Goal: Transaction & Acquisition: Purchase product/service

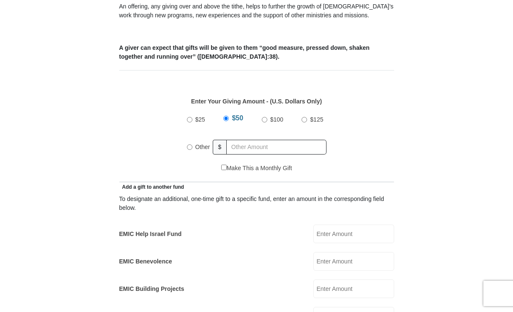
scroll to position [380, 0]
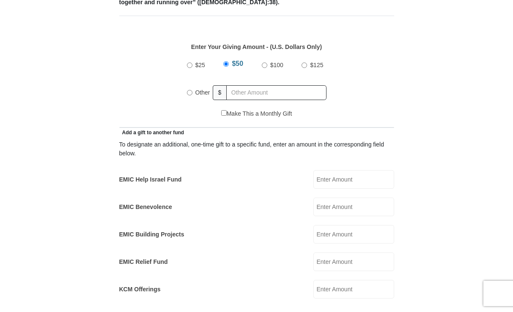
click at [189, 90] on input "Other" at bounding box center [189, 92] width 5 height 5
radio input "true"
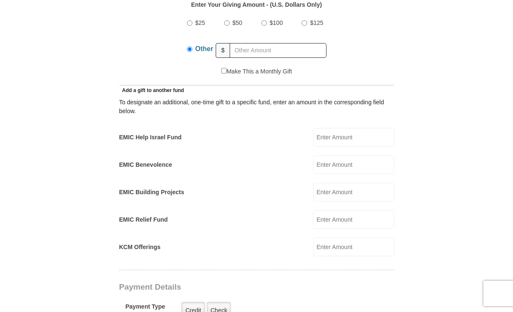
click at [348, 128] on input "EMIC Help Israel Fund" at bounding box center [353, 137] width 81 height 19
type input "50"
click at [407, 128] on form "[GEOGRAPHIC_DATA][DEMOGRAPHIC_DATA] Online Giving Because of gifts like yours, …" at bounding box center [257, 236] width 482 height 1250
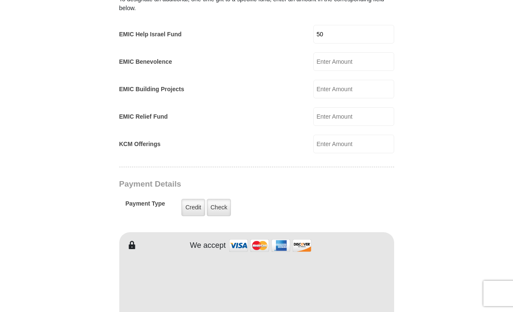
scroll to position [507, 0]
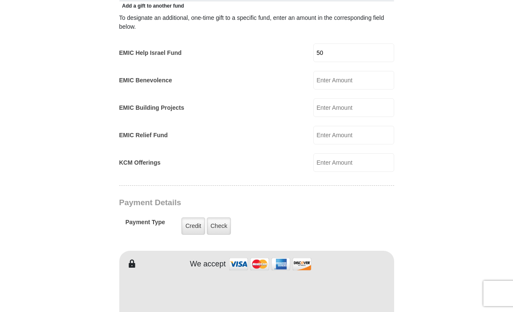
click at [428, 79] on form "[GEOGRAPHIC_DATA][DEMOGRAPHIC_DATA] Online Giving Because of gifts like yours, …" at bounding box center [257, 152] width 482 height 1250
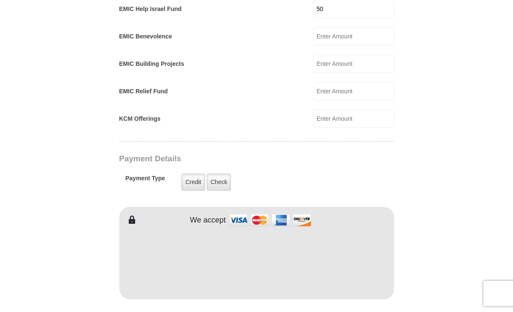
scroll to position [592, 0]
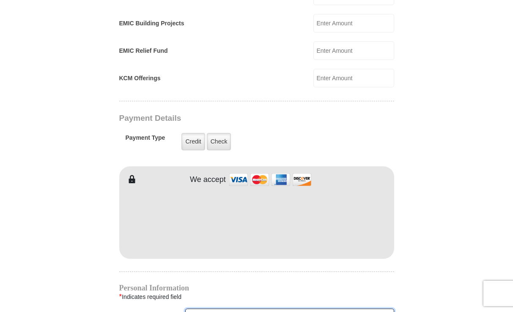
type input "[PERSON_NAME]"
click at [425, 175] on form "[GEOGRAPHIC_DATA][DEMOGRAPHIC_DATA] Online Giving Because of gifts like yours, …" at bounding box center [257, 67] width 482 height 1250
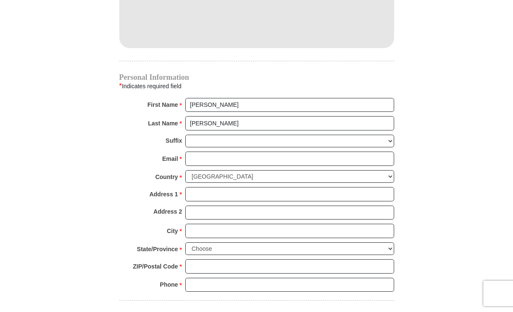
scroll to position [803, 0]
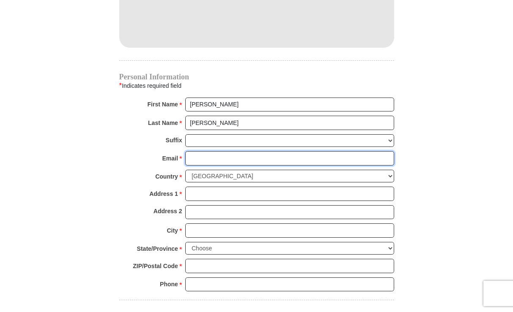
click at [214, 151] on input "Email *" at bounding box center [289, 158] width 209 height 14
type input "[EMAIL_ADDRESS][DOMAIN_NAME]"
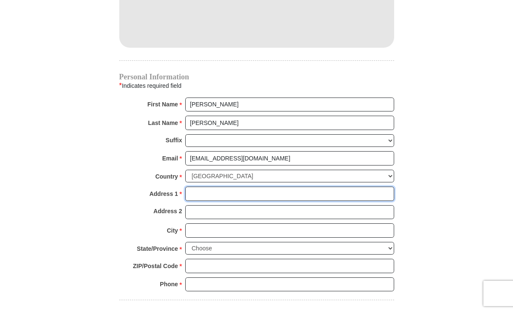
click at [229, 187] on input "Address 1 *" at bounding box center [289, 194] width 209 height 14
type input "[STREET_ADDRESS][US_STATE]"
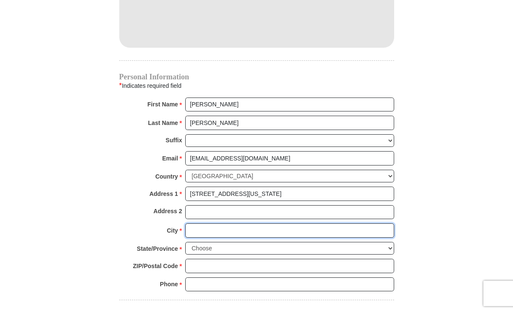
type input "[GEOGRAPHIC_DATA]"
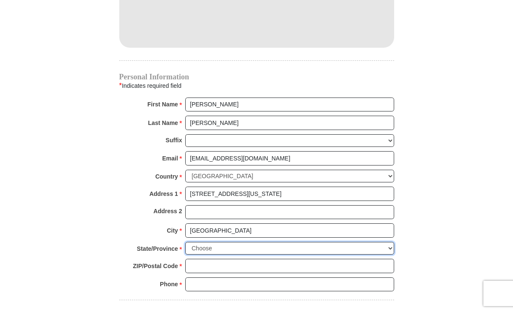
select select "SC"
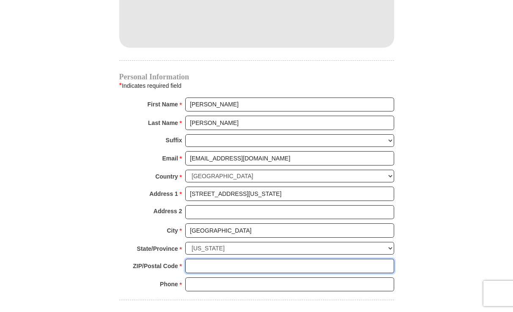
type input "29611"
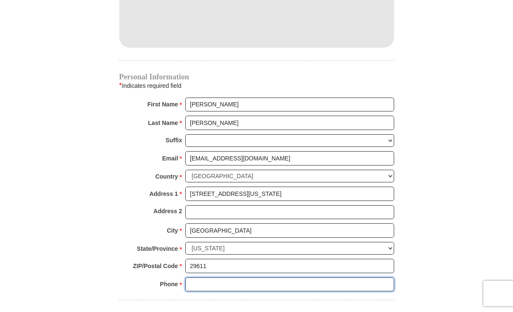
click at [248, 278] on input "Phone * *" at bounding box center [289, 285] width 209 height 14
type input "[PHONE_NUMBER]"
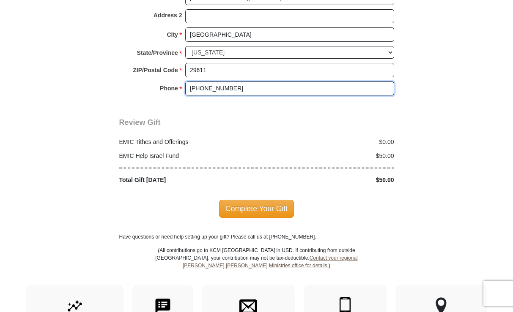
scroll to position [1014, 0]
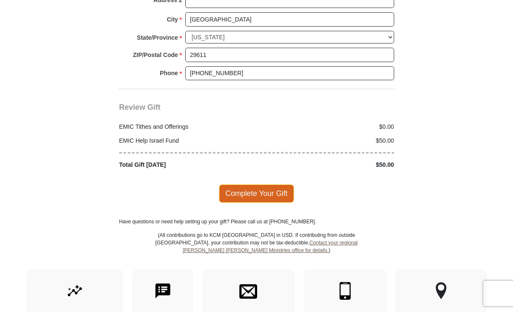
click at [254, 185] on span "Complete Your Gift" at bounding box center [256, 194] width 75 height 18
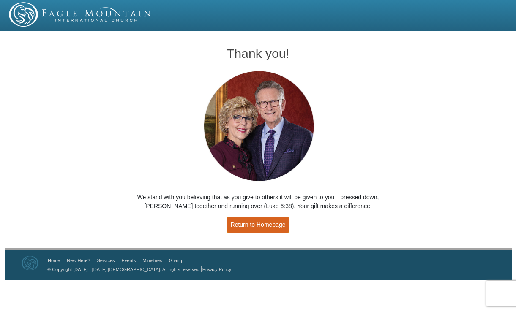
click at [262, 224] on link "Return to Homepage" at bounding box center [258, 225] width 63 height 16
